Goal: Information Seeking & Learning: Find specific fact

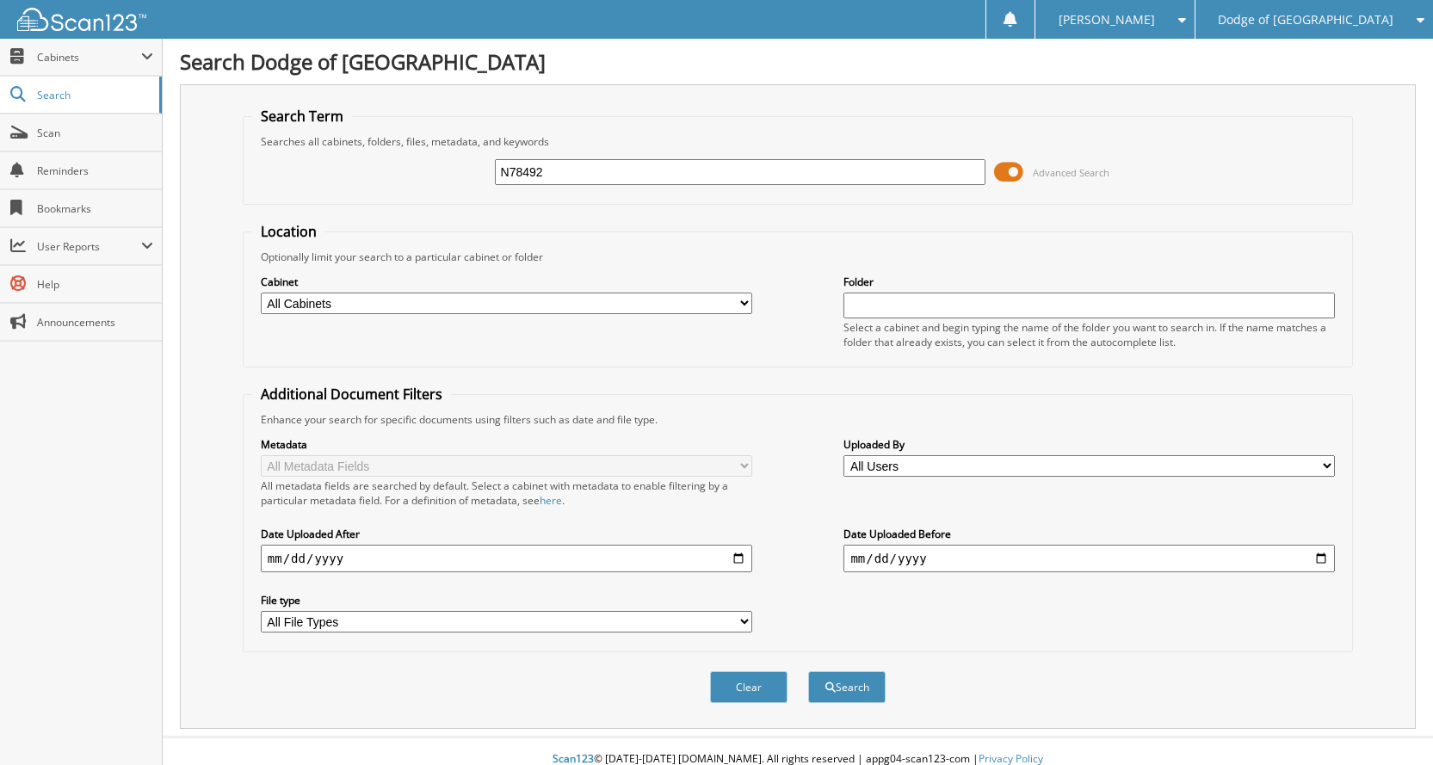
type input "N78492"
click at [808, 671] on button "Search" at bounding box center [846, 687] width 77 height 32
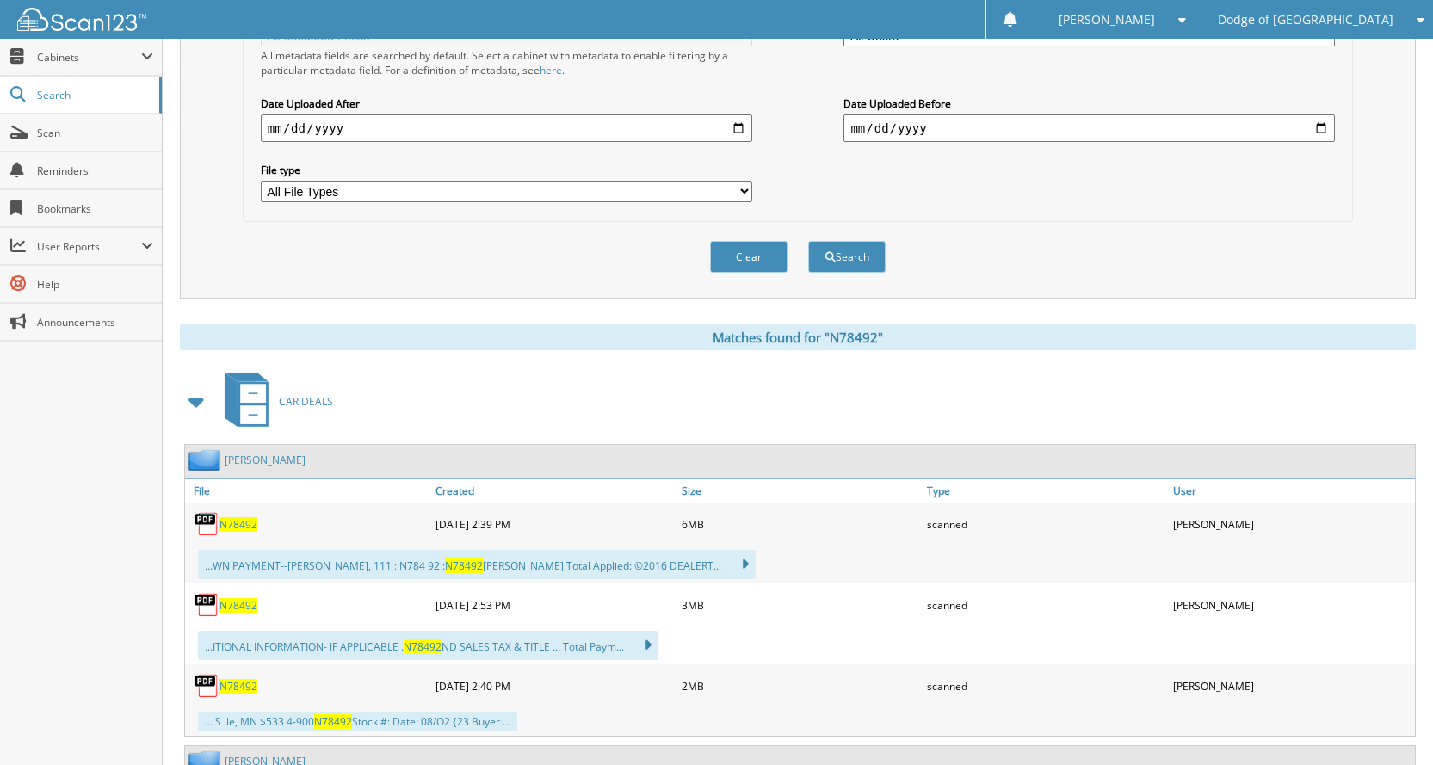
scroll to position [516, 0]
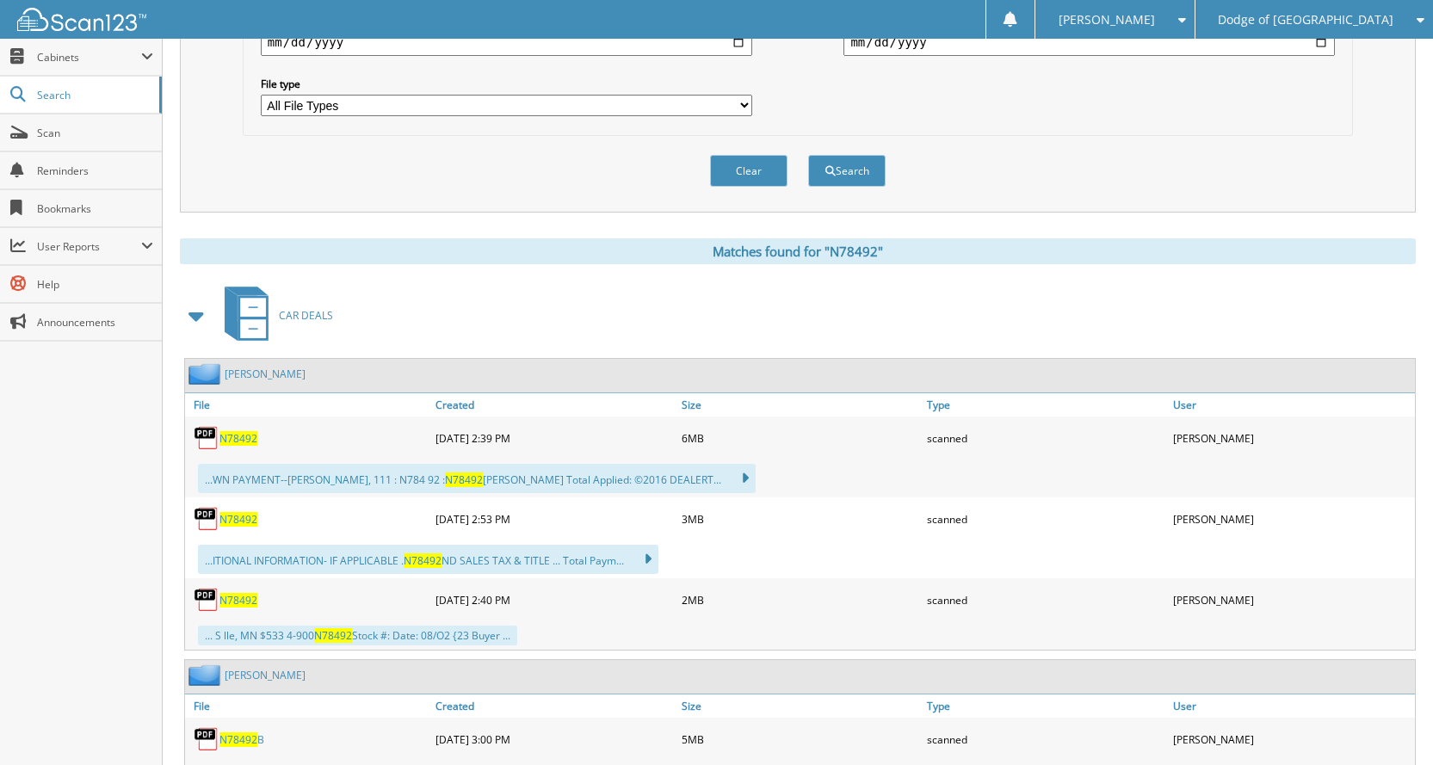
click at [232, 604] on span "N78492" at bounding box center [238, 600] width 38 height 15
click at [244, 519] on span "N78492" at bounding box center [238, 519] width 38 height 15
click at [254, 599] on span "N78492" at bounding box center [238, 600] width 38 height 15
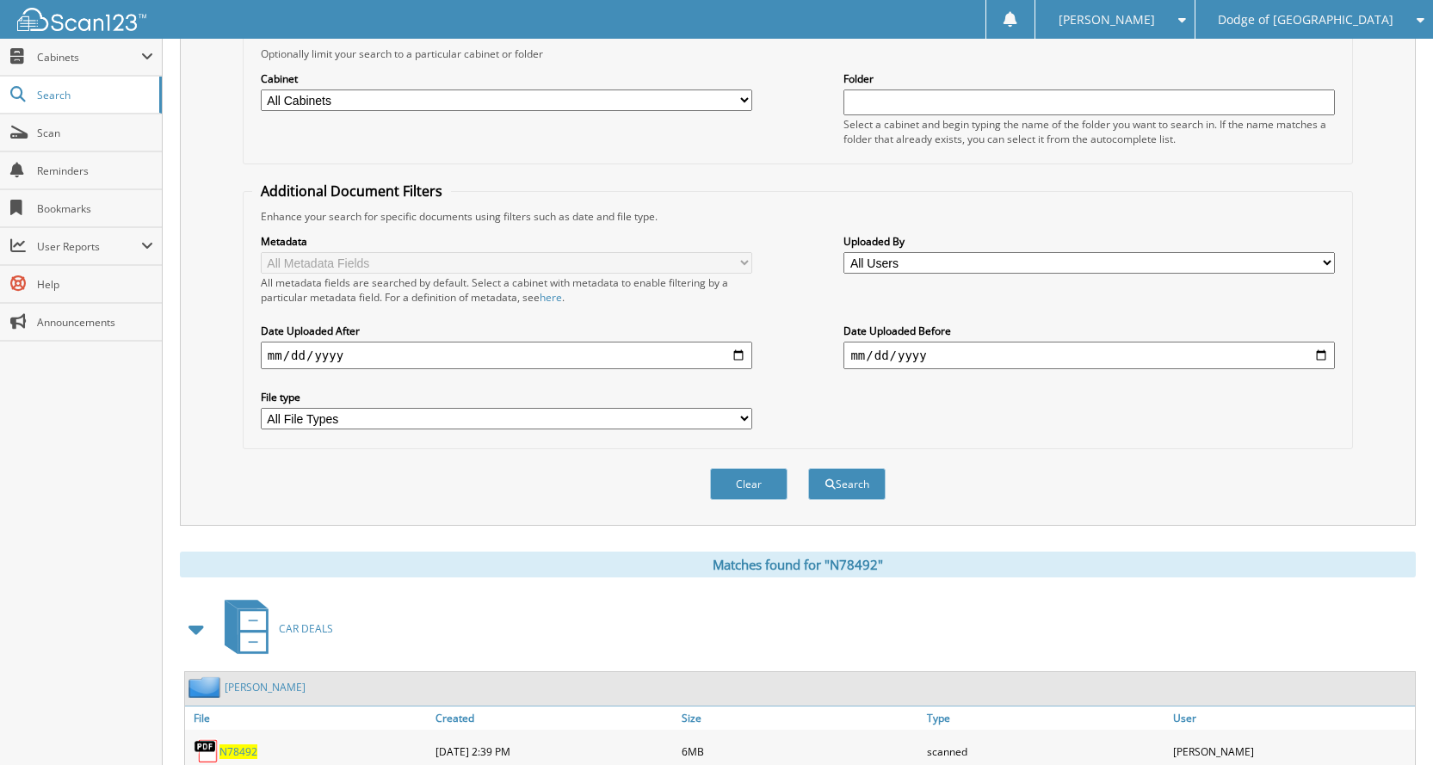
scroll to position [0, 0]
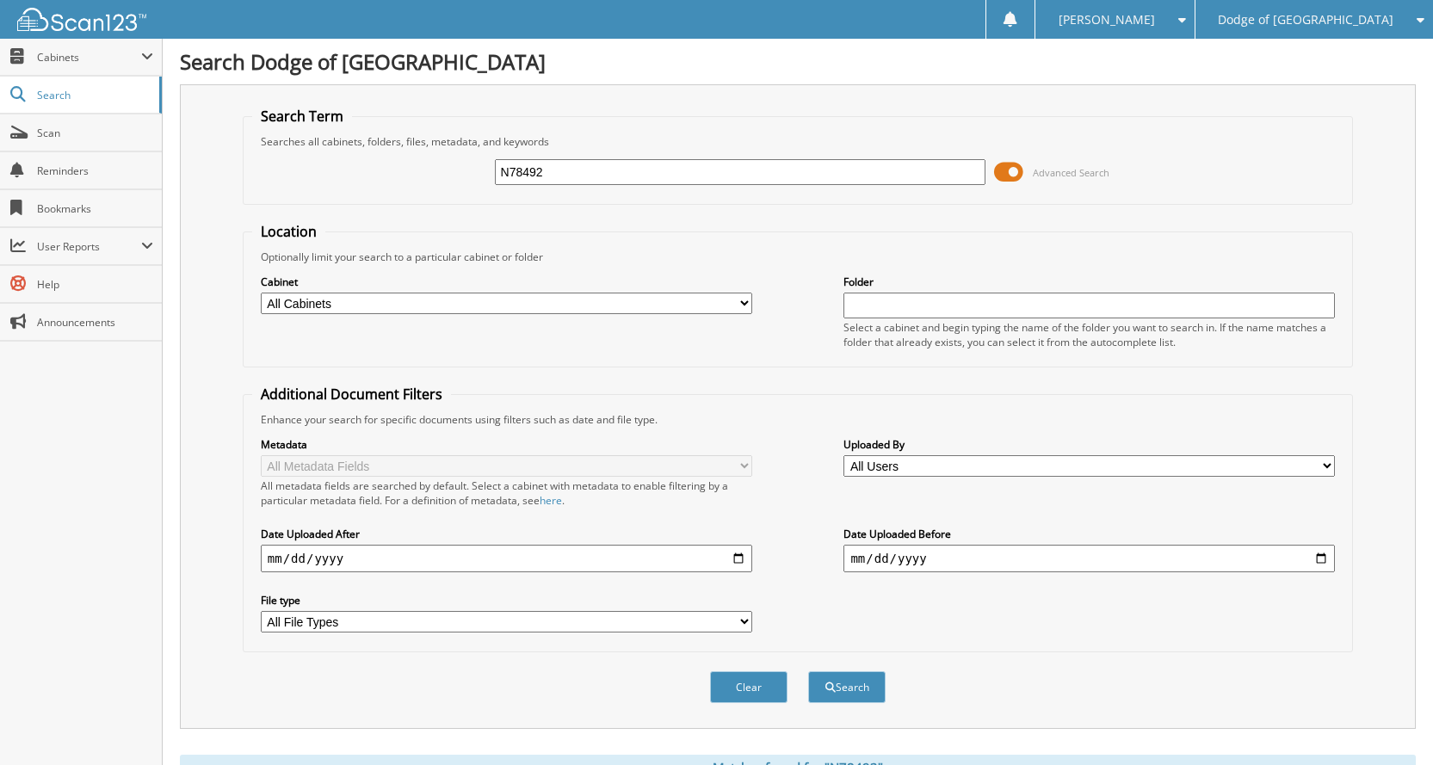
drag, startPoint x: 583, startPoint y: 173, endPoint x: 282, endPoint y: 148, distance: 301.4
click at [282, 148] on fieldset "Search Term Searches all cabinets, folders, files, metadata, and keywords N7849…" at bounding box center [798, 156] width 1110 height 98
type input "N78636"
click at [808, 671] on button "Search" at bounding box center [846, 687] width 77 height 32
click at [1014, 173] on span at bounding box center [1008, 172] width 29 height 26
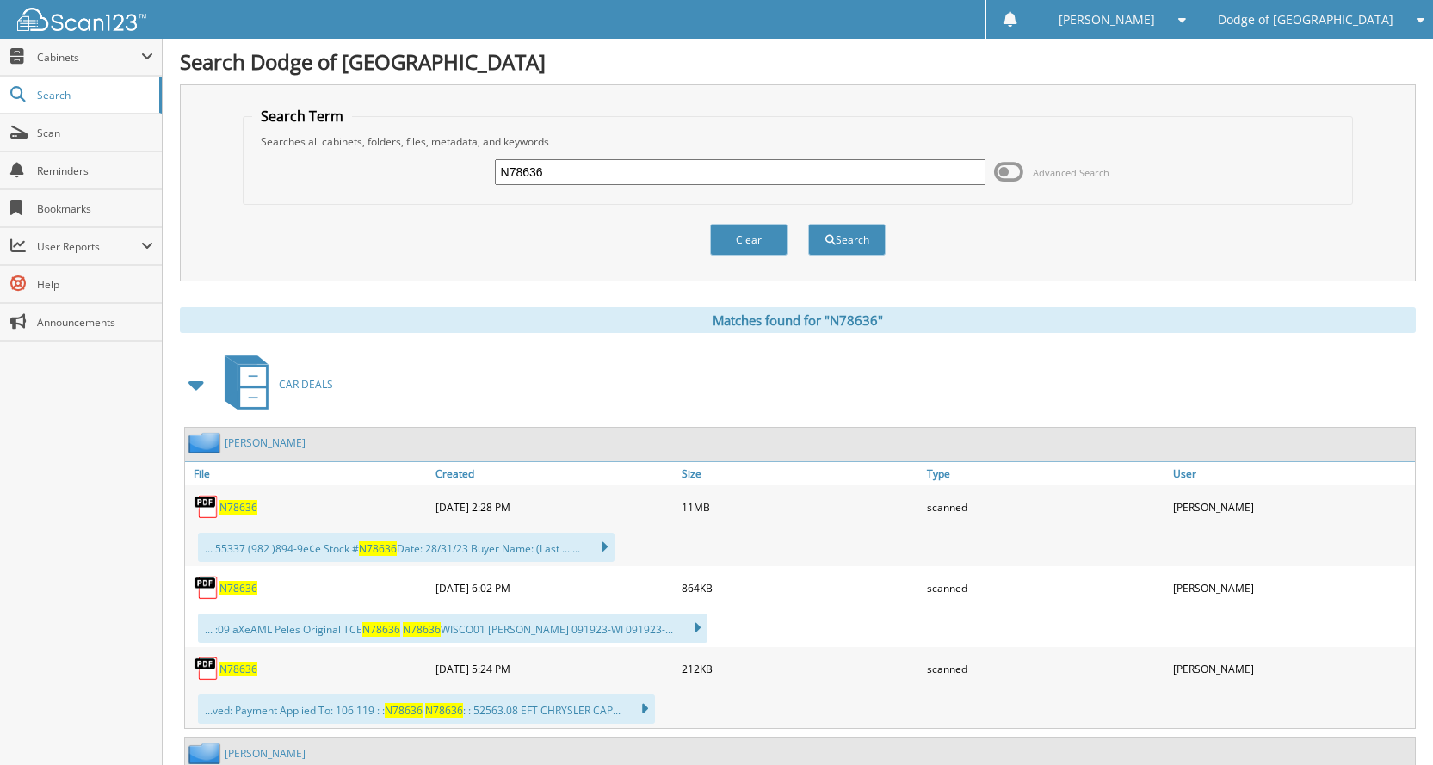
scroll to position [86, 0]
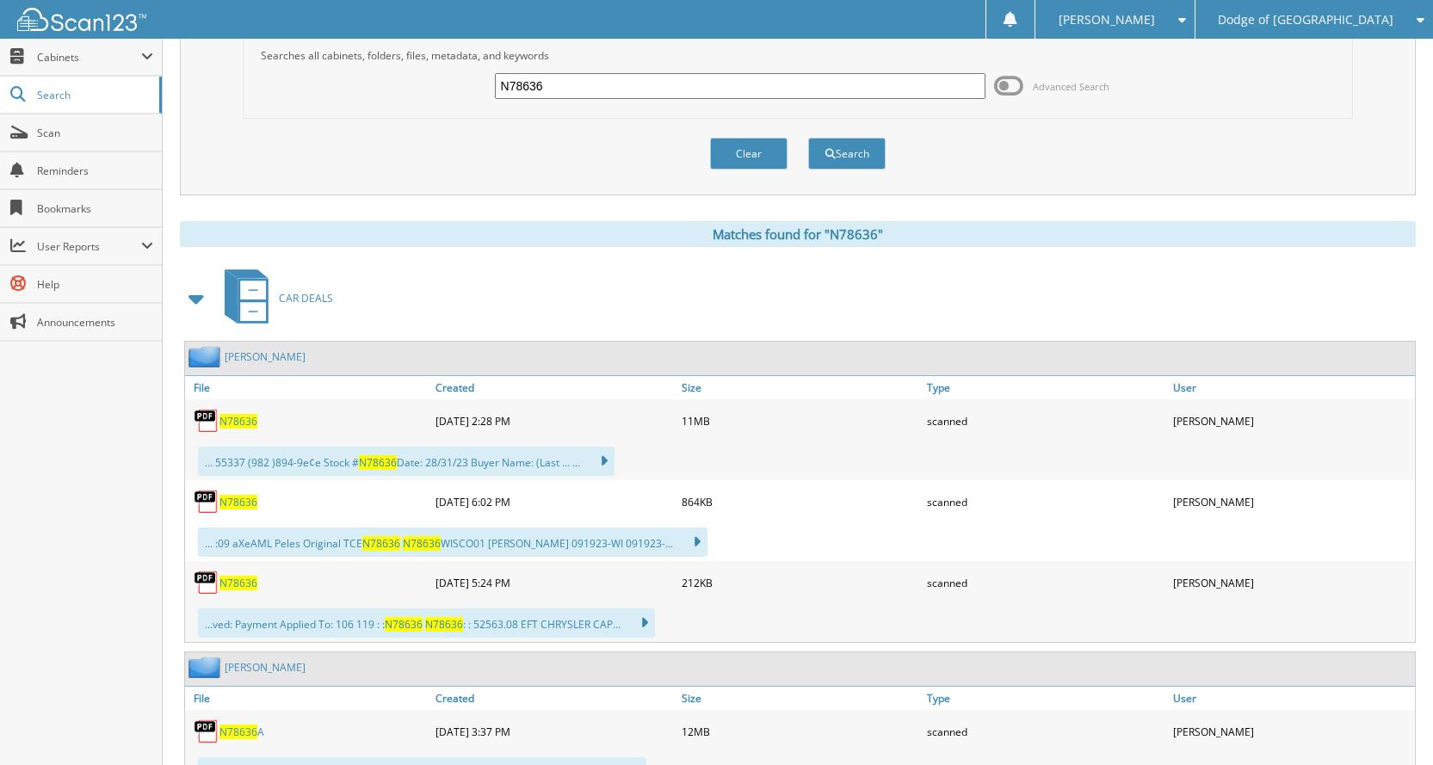
click at [224, 422] on span "N78636" at bounding box center [238, 421] width 38 height 15
